Goal: Information Seeking & Learning: Learn about a topic

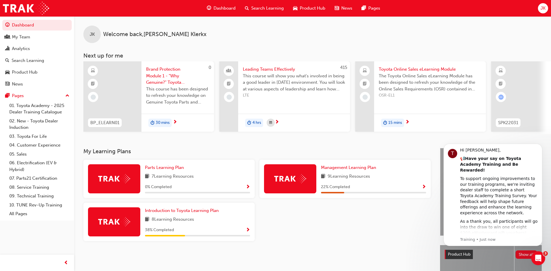
click at [307, 235] on div at bounding box center [345, 223] width 176 height 43
click at [254, 6] on span "Search Learning" at bounding box center [267, 8] width 33 height 7
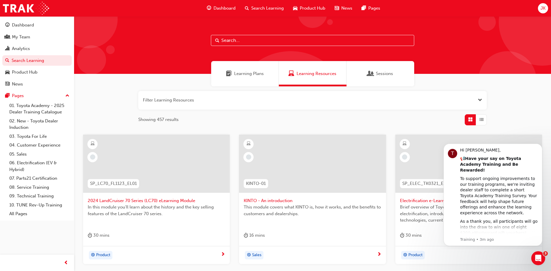
click at [267, 38] on input "text" at bounding box center [312, 40] width 203 height 11
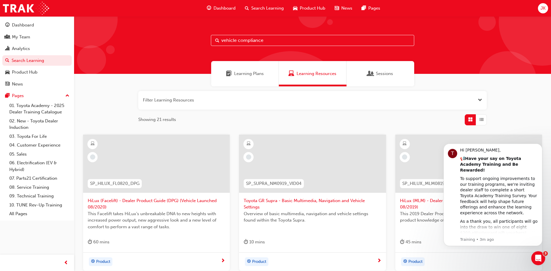
type input "vehicle compliance"
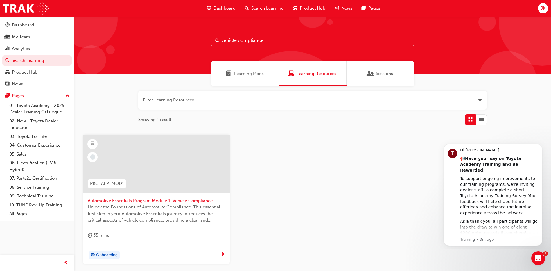
click at [174, 189] on div at bounding box center [156, 163] width 147 height 58
